Goal: Task Accomplishment & Management: Manage account settings

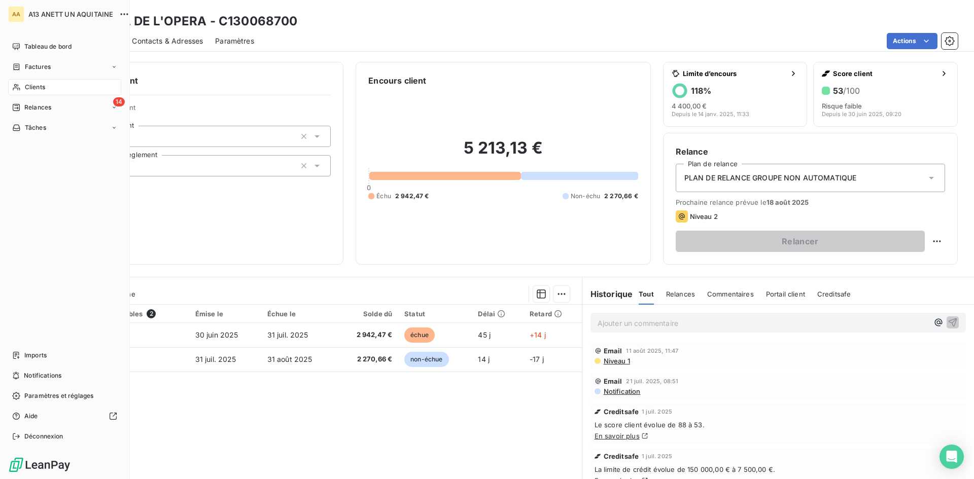
drag, startPoint x: 28, startPoint y: 89, endPoint x: 97, endPoint y: 83, distance: 69.2
click at [28, 89] on span "Clients" at bounding box center [35, 87] width 20 height 9
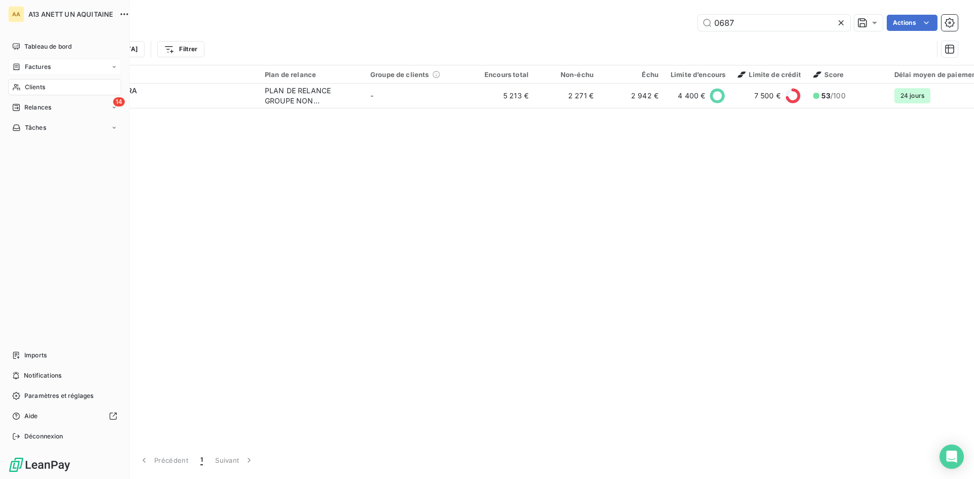
click at [28, 66] on span "Factures" at bounding box center [38, 66] width 26 height 9
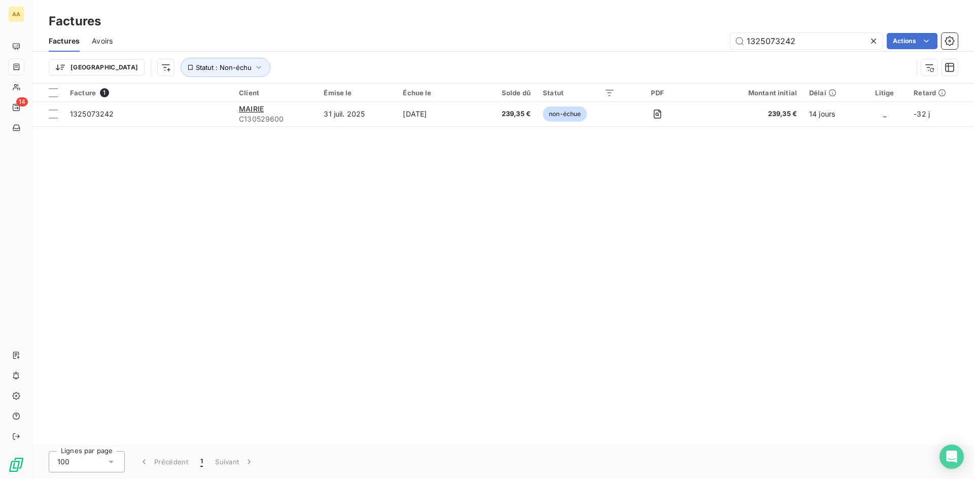
type input "1325073242"
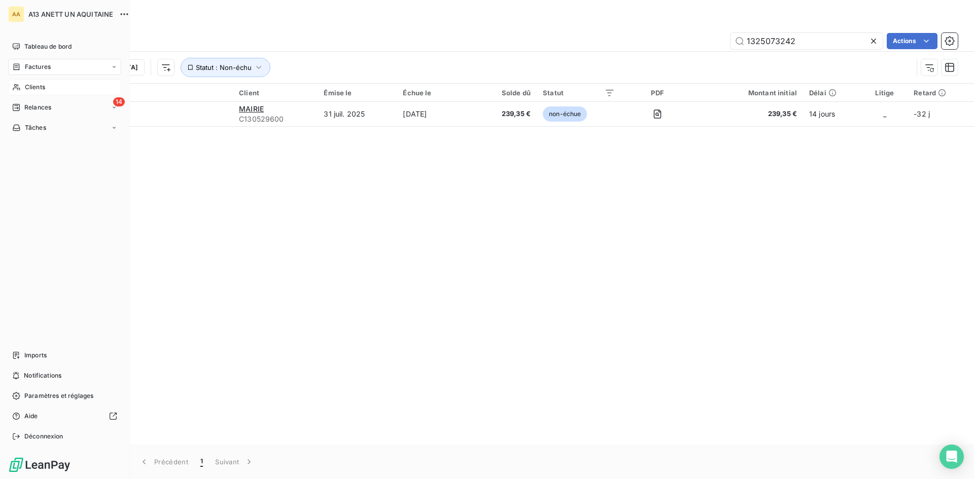
click at [30, 86] on span "Clients" at bounding box center [35, 87] width 20 height 9
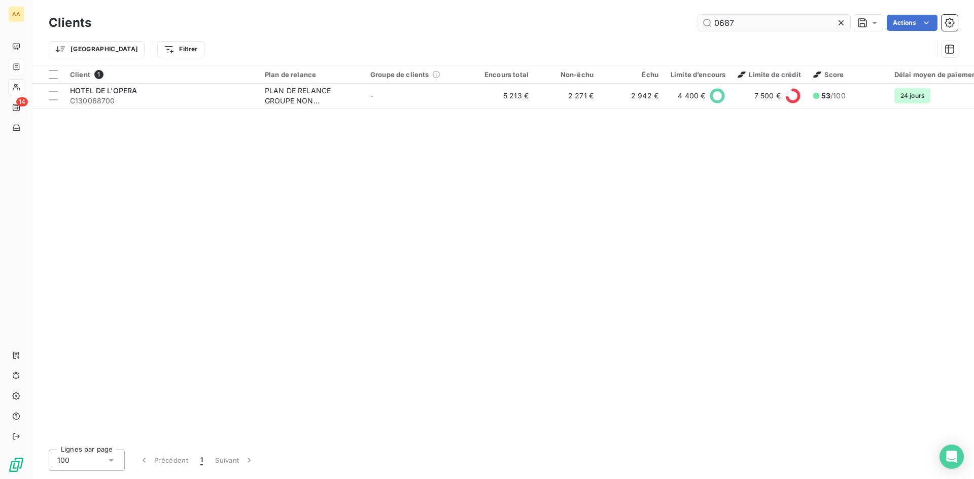
drag, startPoint x: 735, startPoint y: 21, endPoint x: 708, endPoint y: 27, distance: 27.7
click at [708, 27] on input "0687" at bounding box center [774, 23] width 152 height 16
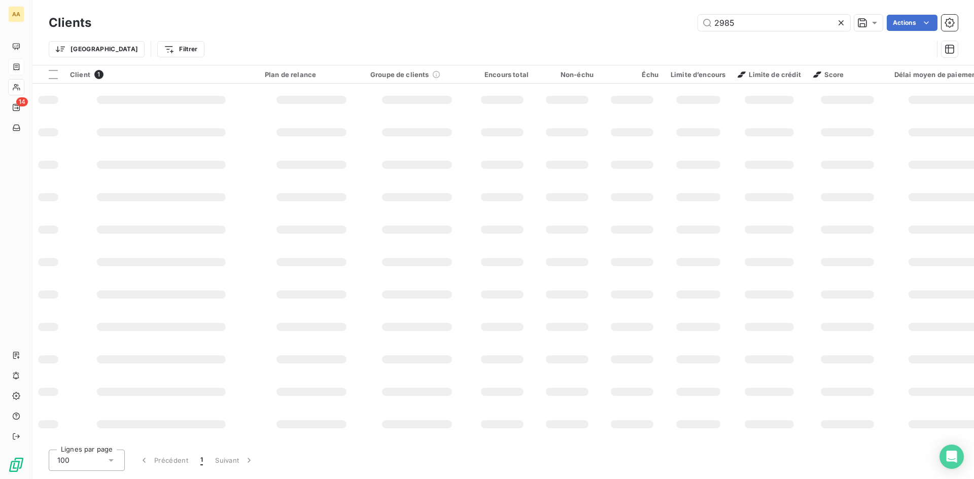
type input "2985"
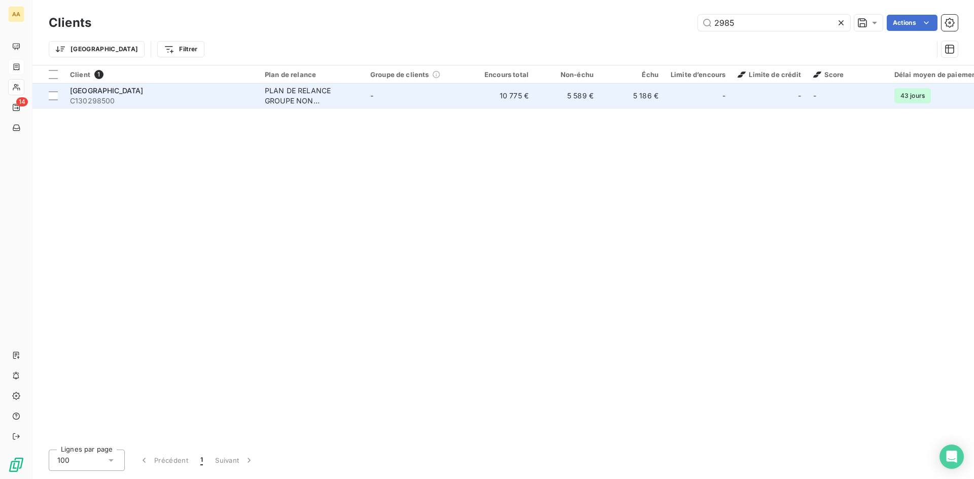
click at [313, 92] on div "PLAN DE RELANCE GROUPE NON AUTOMATIQUE" at bounding box center [311, 96] width 93 height 20
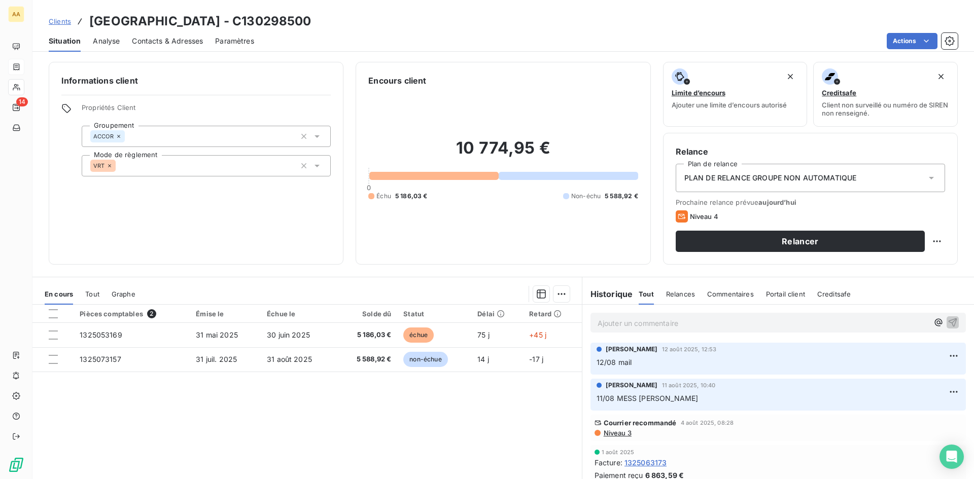
click at [619, 326] on p "Ajouter un commentaire ﻿" at bounding box center [763, 323] width 331 height 13
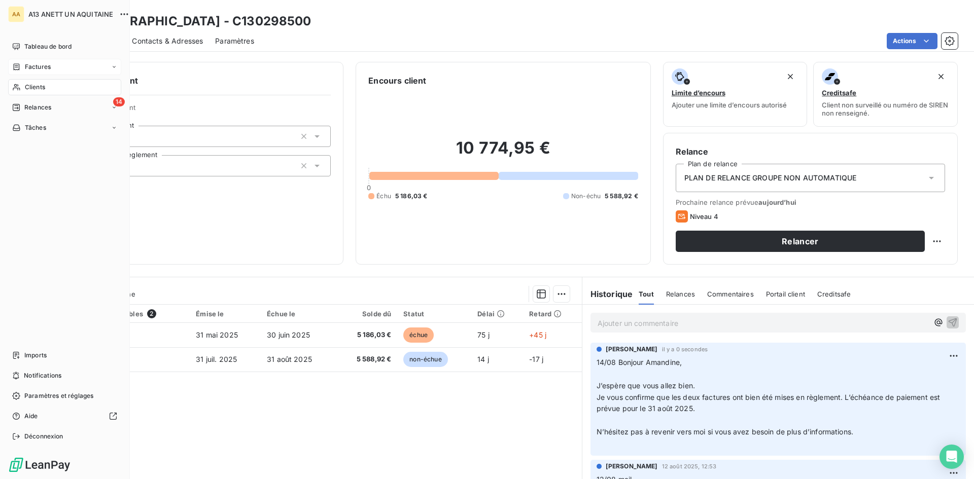
click at [26, 86] on span "Clients" at bounding box center [35, 87] width 20 height 9
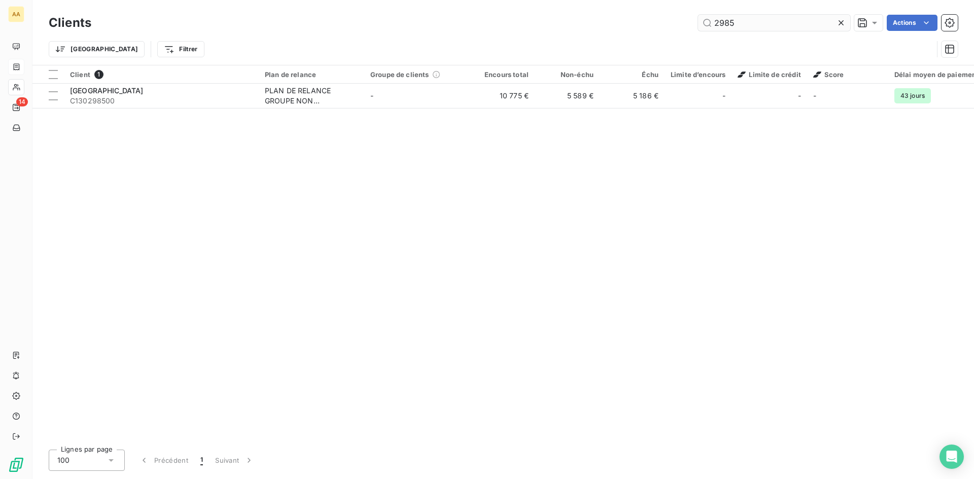
drag, startPoint x: 736, startPoint y: 28, endPoint x: 704, endPoint y: 30, distance: 31.5
click at [702, 29] on input "2985" at bounding box center [774, 23] width 152 height 16
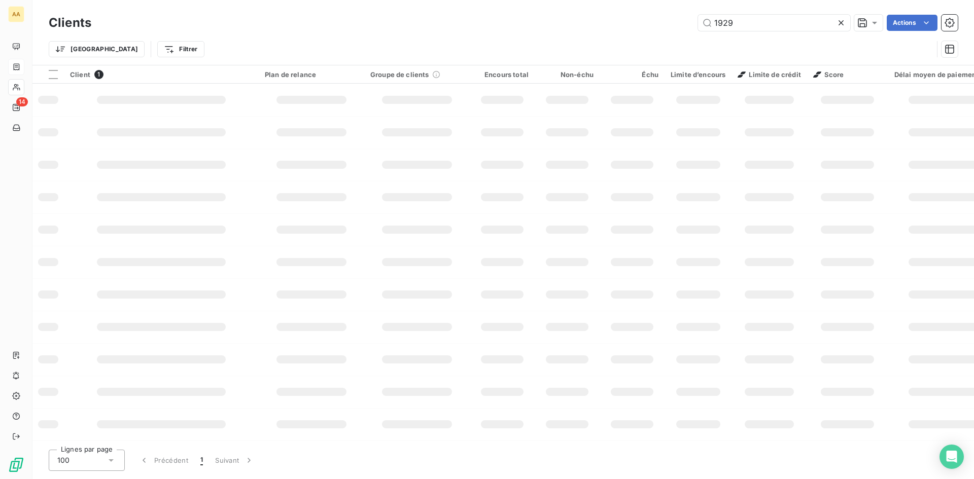
type input "1929"
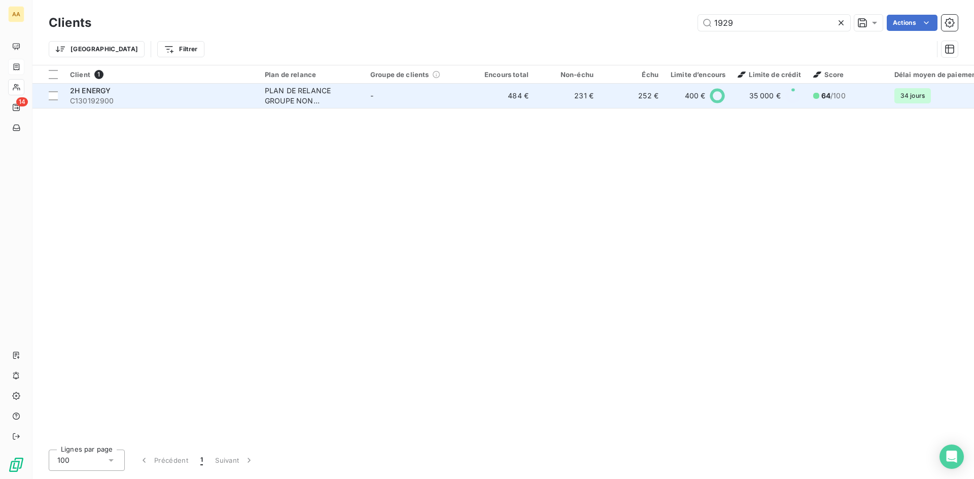
click at [297, 100] on div "PLAN DE RELANCE GROUPE NON AUTOMATIQUE" at bounding box center [311, 96] width 93 height 20
